Goal: Information Seeking & Learning: Learn about a topic

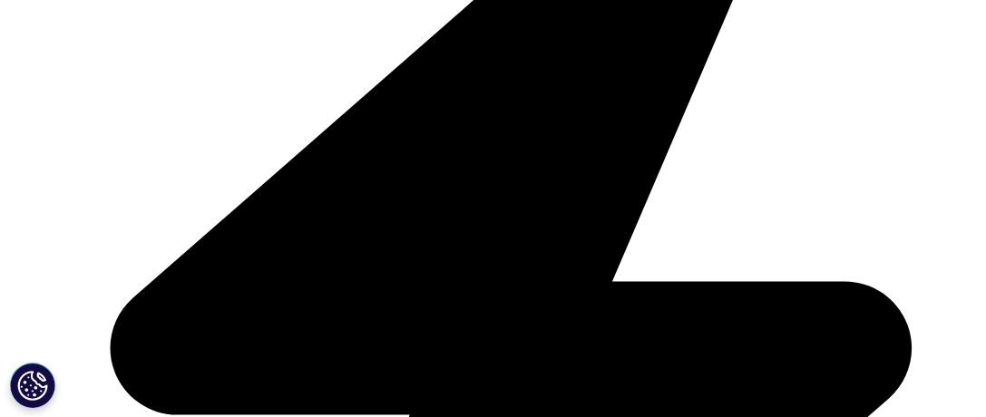
scroll to position [7489, 0]
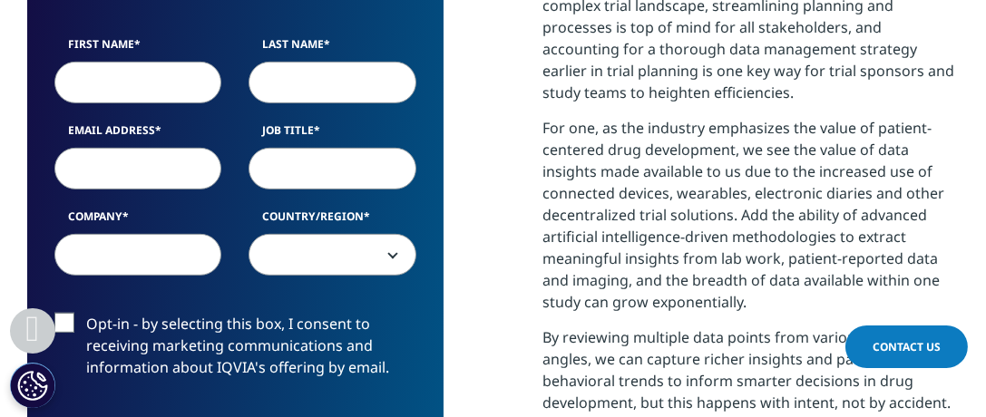
scroll to position [1326, 0]
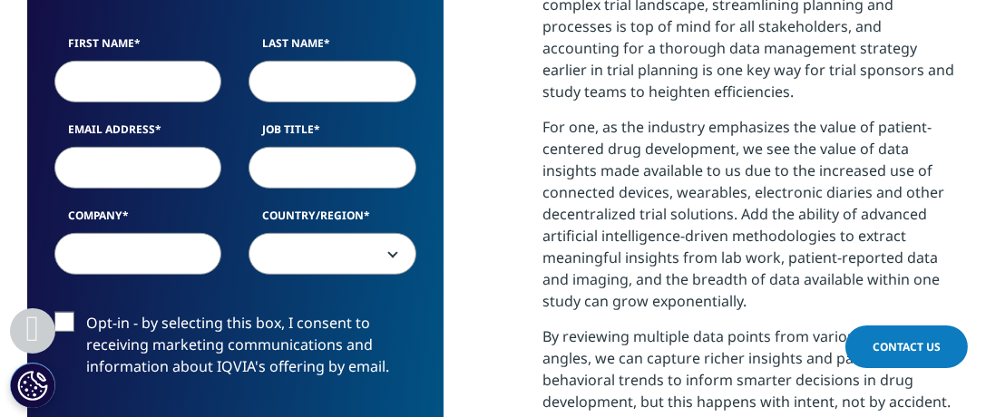
click at [744, 302] on p "For one, as the industry emphasizes the value of patient-centered drug developm…" at bounding box center [751, 221] width 416 height 210
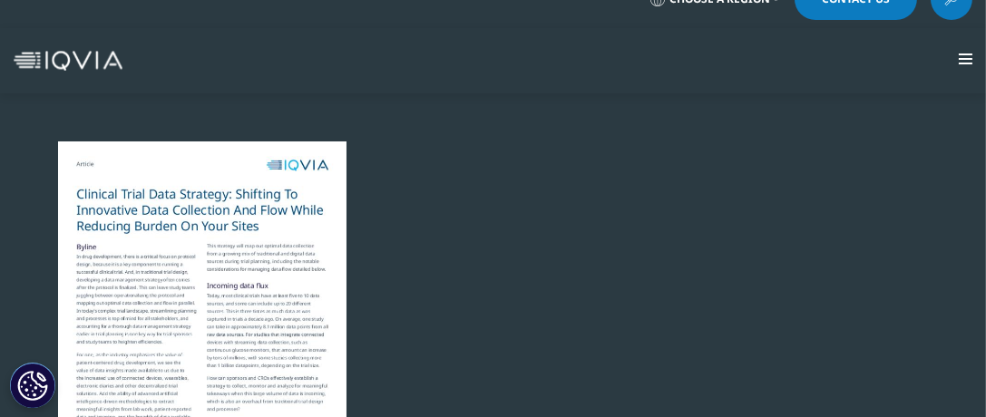
scroll to position [0, 0]
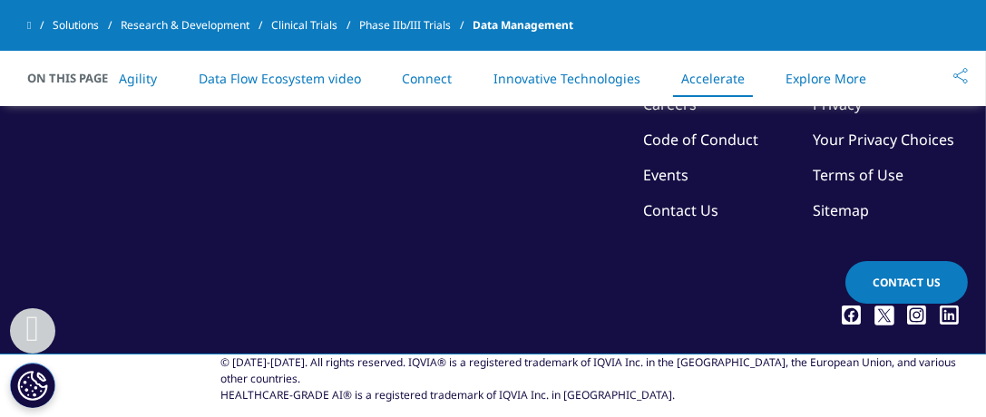
scroll to position [7834, 0]
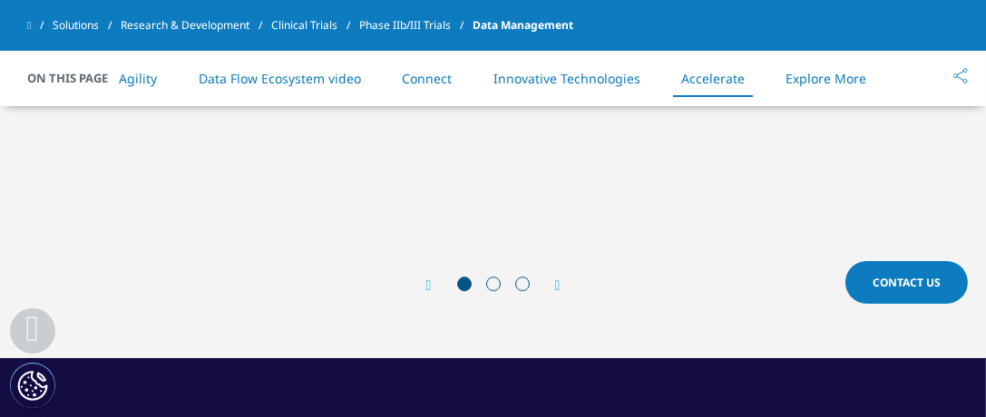
click at [560, 278] on icon "Next slide" at bounding box center [557, 285] width 5 height 15
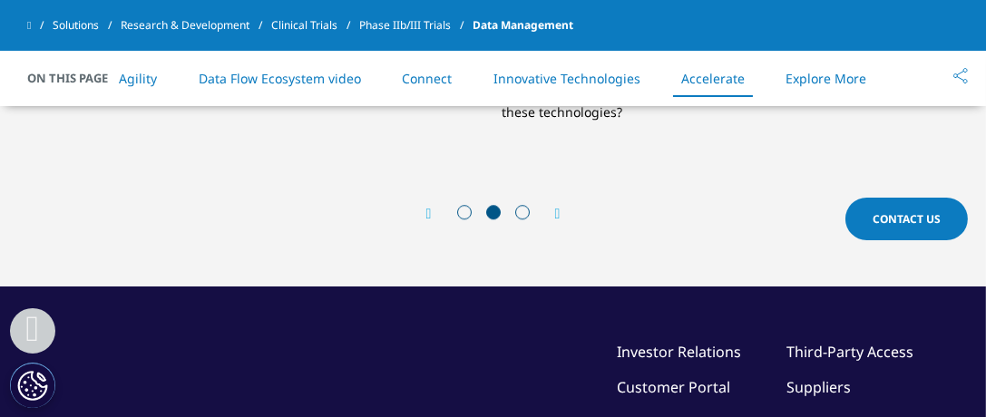
scroll to position [7870, 0]
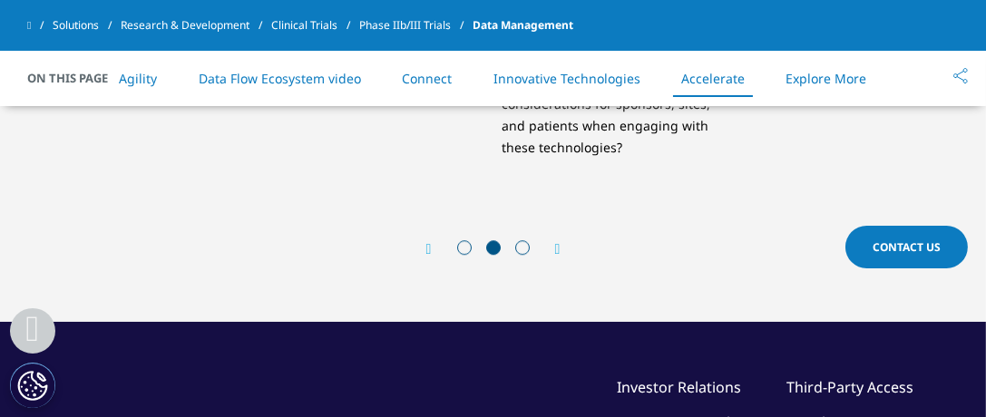
click at [564, 222] on div "Prev Next" at bounding box center [492, 249] width 931 height 54
click at [558, 242] on icon "Next slide" at bounding box center [557, 249] width 5 height 15
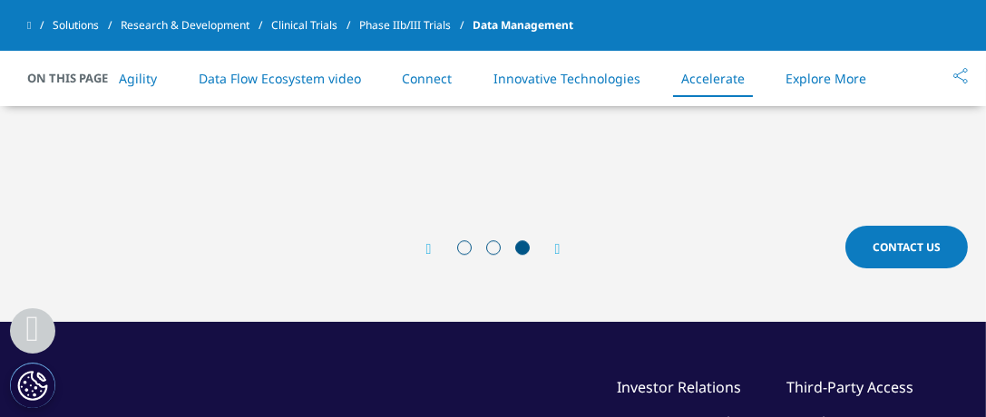
click at [820, 86] on link "Explore More" at bounding box center [826, 78] width 81 height 17
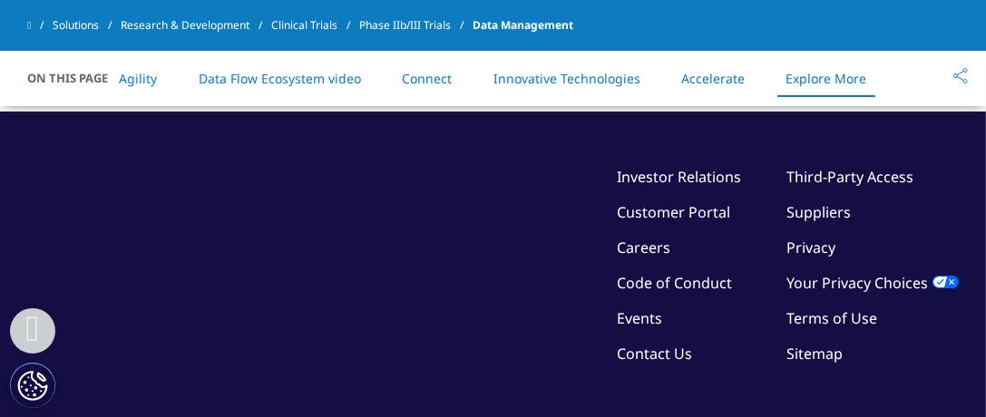
scroll to position [8086, 0]
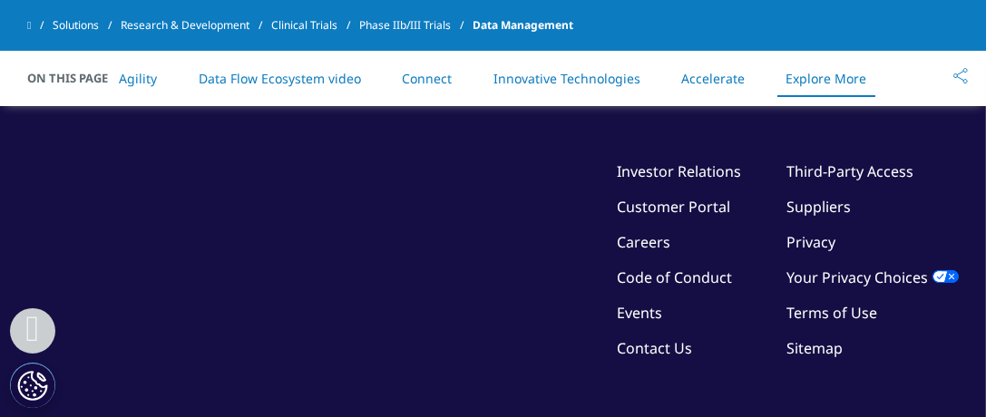
click at [710, 74] on link "Accelerate" at bounding box center [712, 78] width 63 height 17
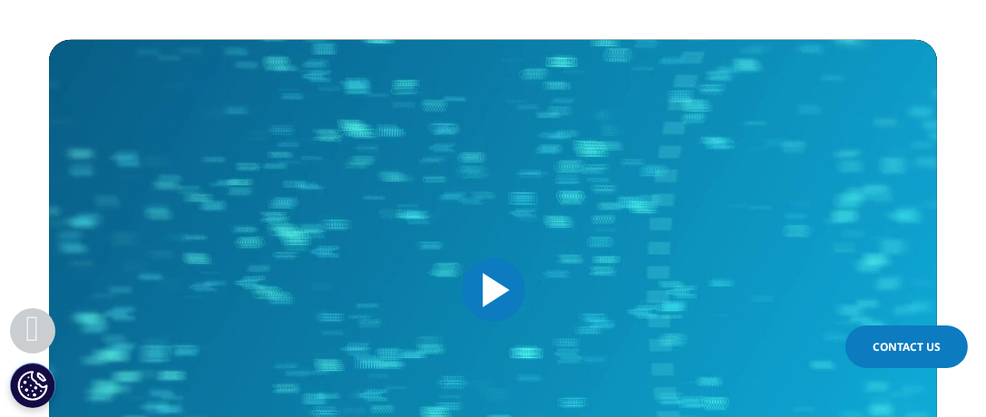
scroll to position [1393, 0]
